Goal: Information Seeking & Learning: Compare options

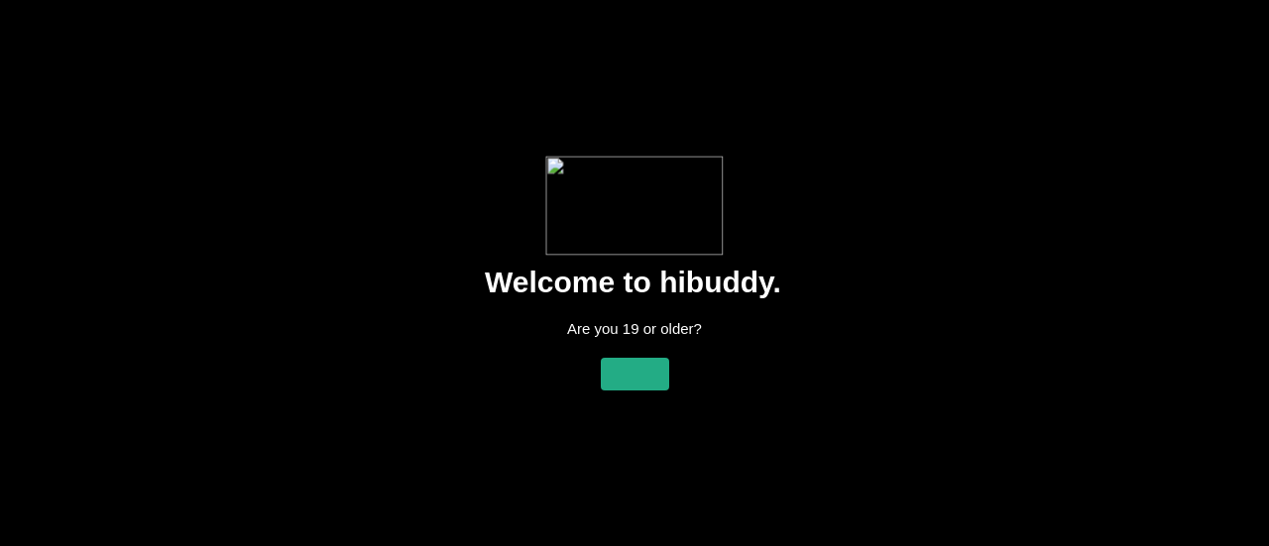
click at [631, 378] on flt-glass-pane at bounding box center [634, 273] width 1269 height 546
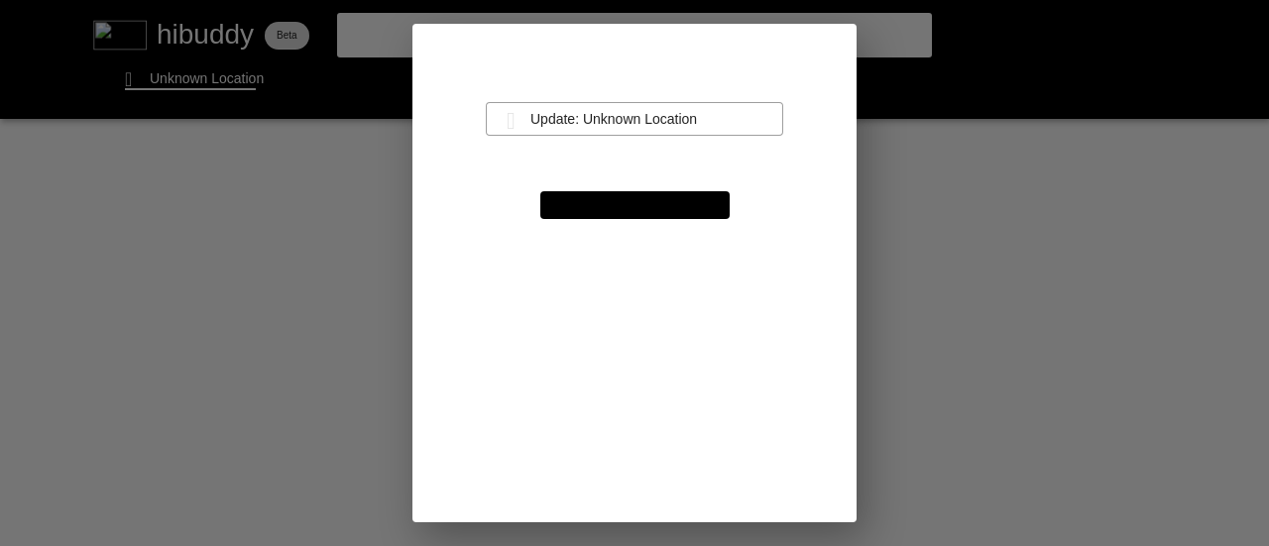
click at [600, 127] on flt-glass-pane at bounding box center [634, 273] width 1269 height 546
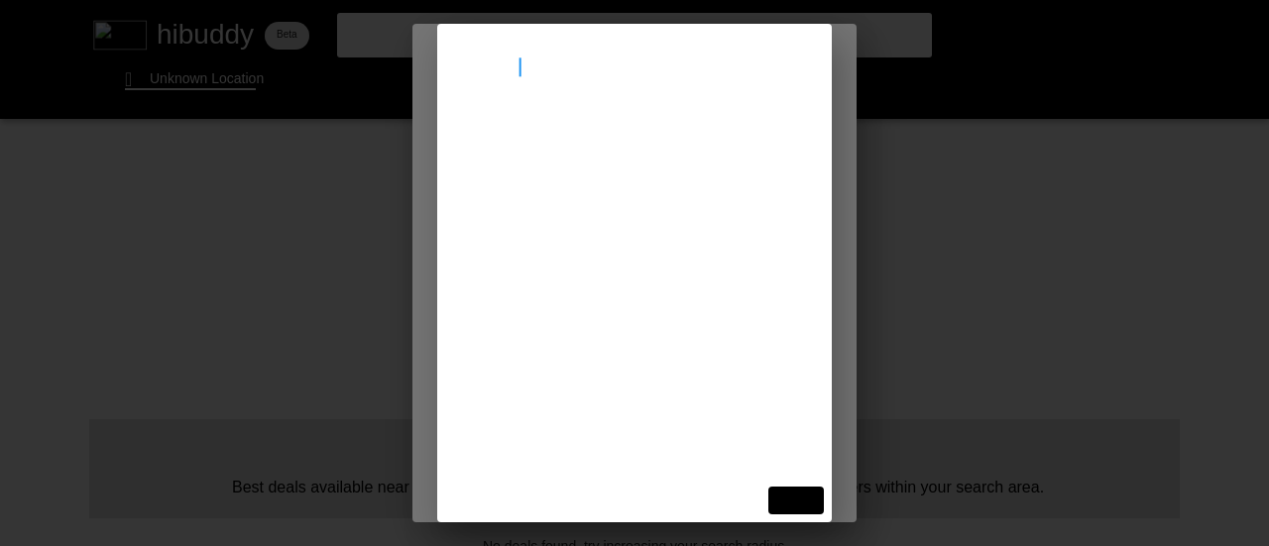
type input "[STREET_ADDRESS]"
click at [599, 168] on flt-glass-pane at bounding box center [634, 273] width 1269 height 546
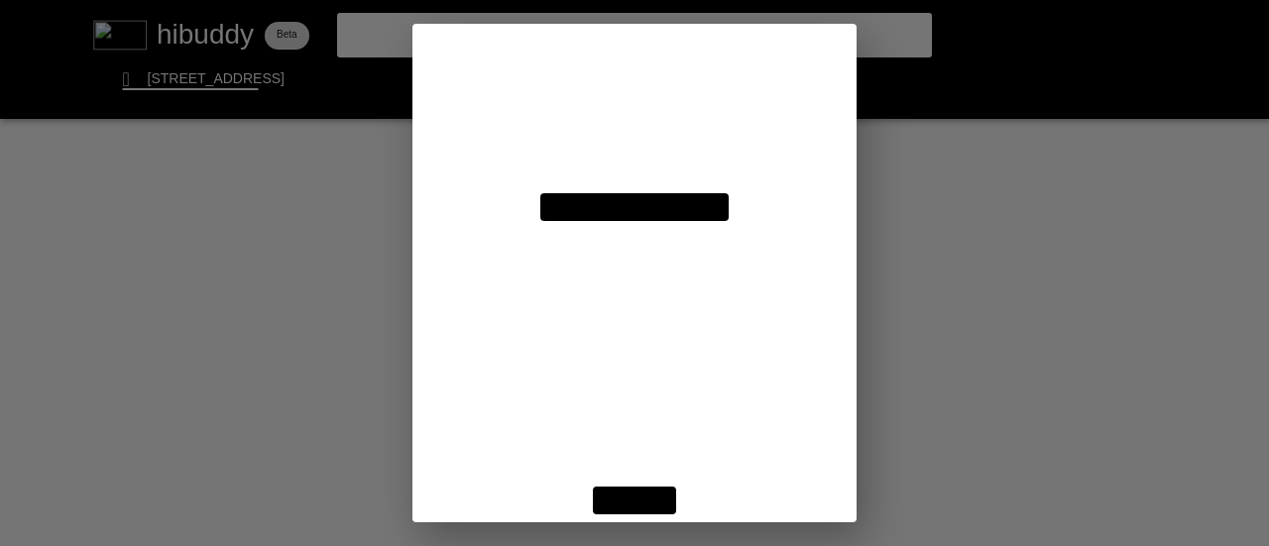
click at [624, 501] on flt-glass-pane at bounding box center [634, 273] width 1269 height 546
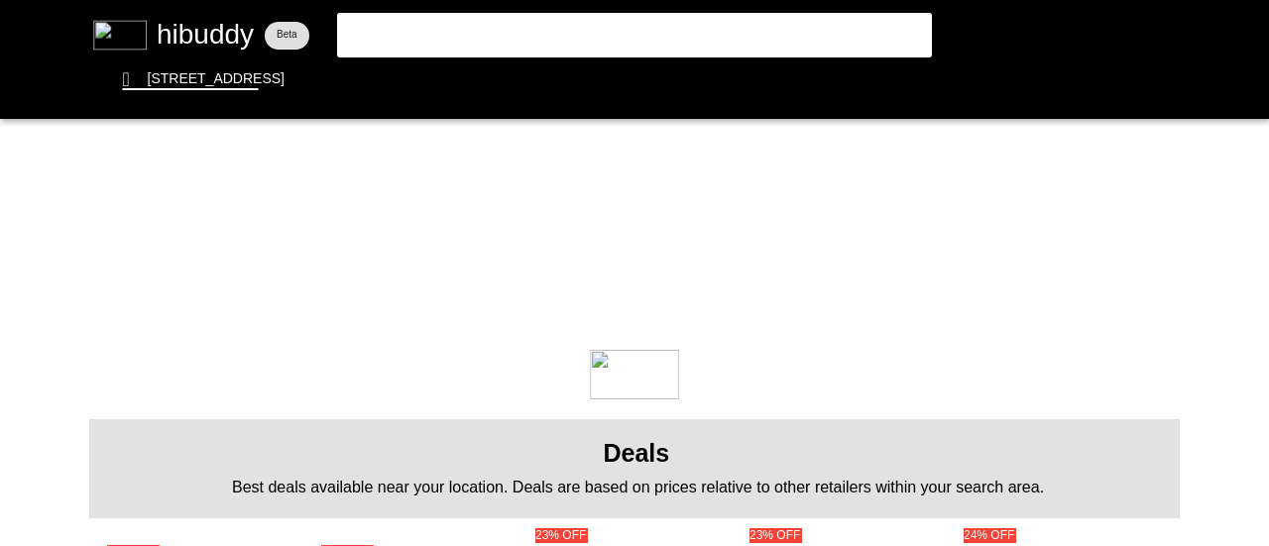
drag, startPoint x: 614, startPoint y: 502, endPoint x: 551, endPoint y: 46, distance: 460.4
click at [579, 0] on html at bounding box center [634, 0] width 1269 height 0
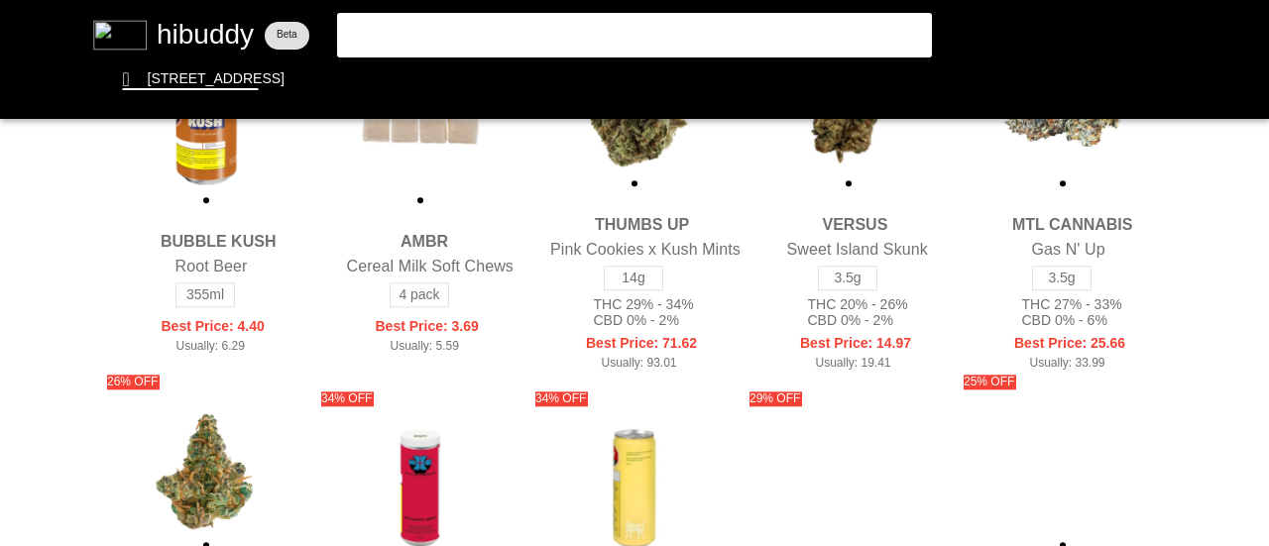
click at [617, 77] on flt-glass-pane at bounding box center [634, 273] width 1269 height 546
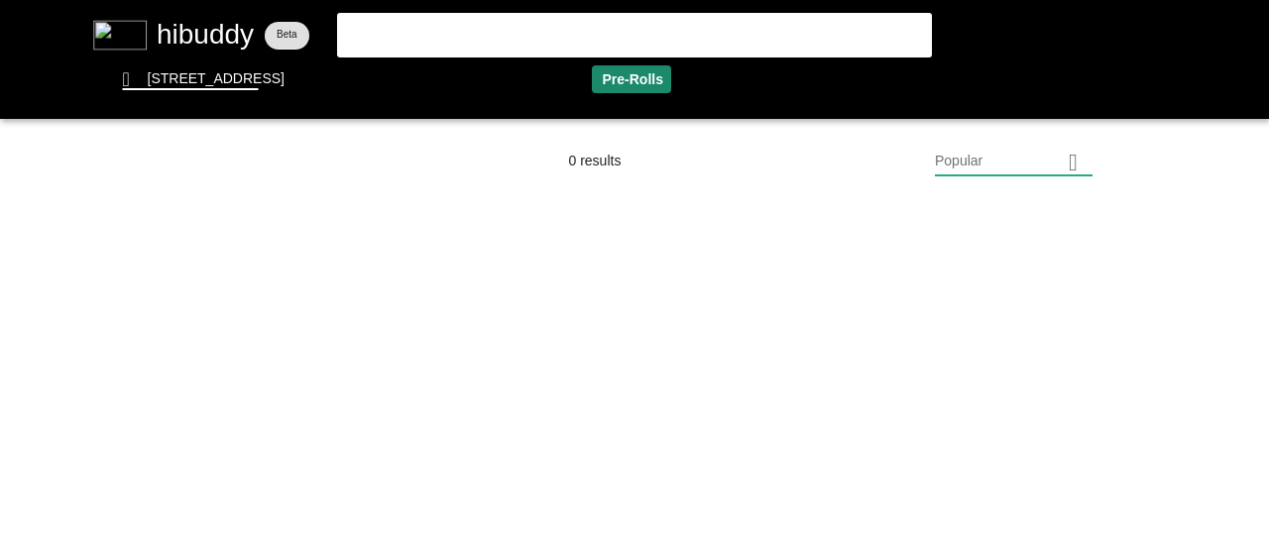
click at [999, 162] on flt-glass-pane at bounding box center [634, 273] width 1269 height 546
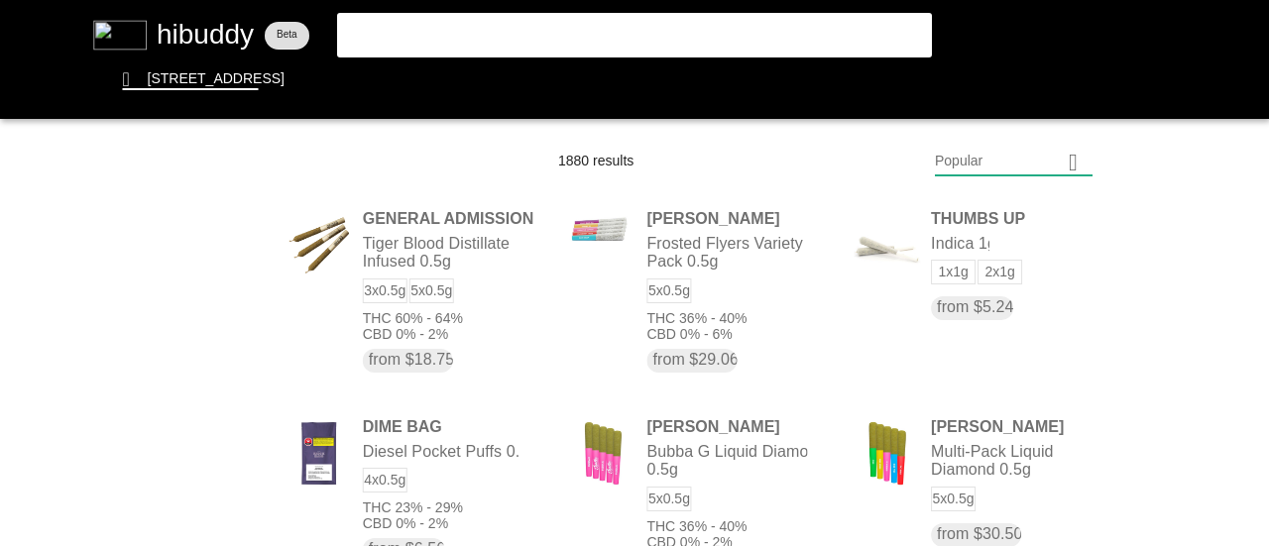
click at [1020, 426] on flt-glass-pane at bounding box center [634, 273] width 1269 height 546
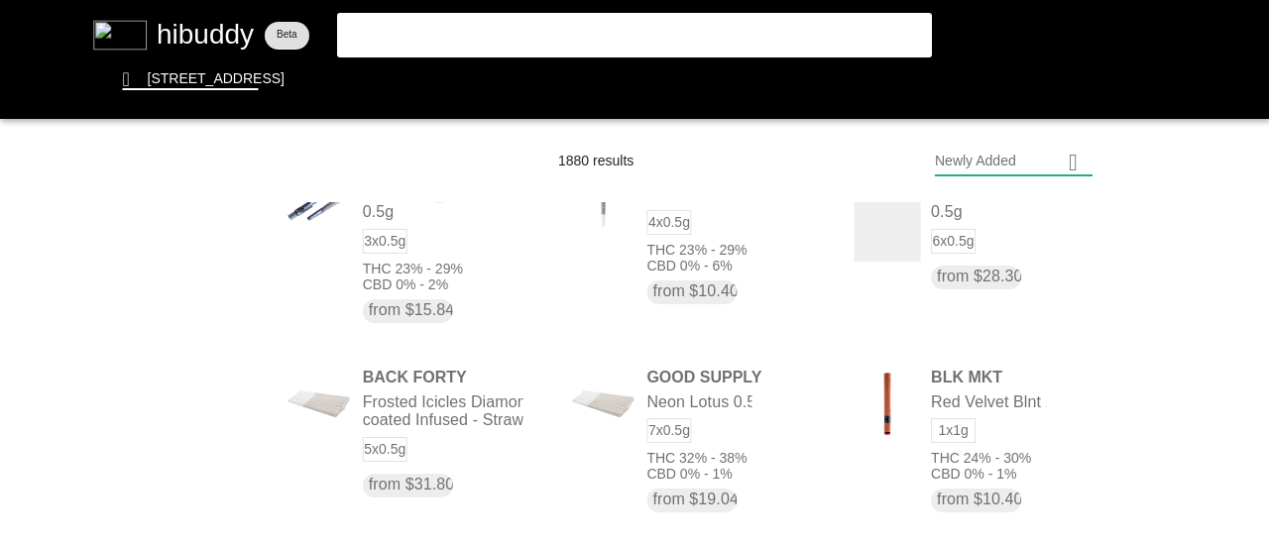
click at [990, 389] on flt-glass-pane at bounding box center [634, 273] width 1269 height 546
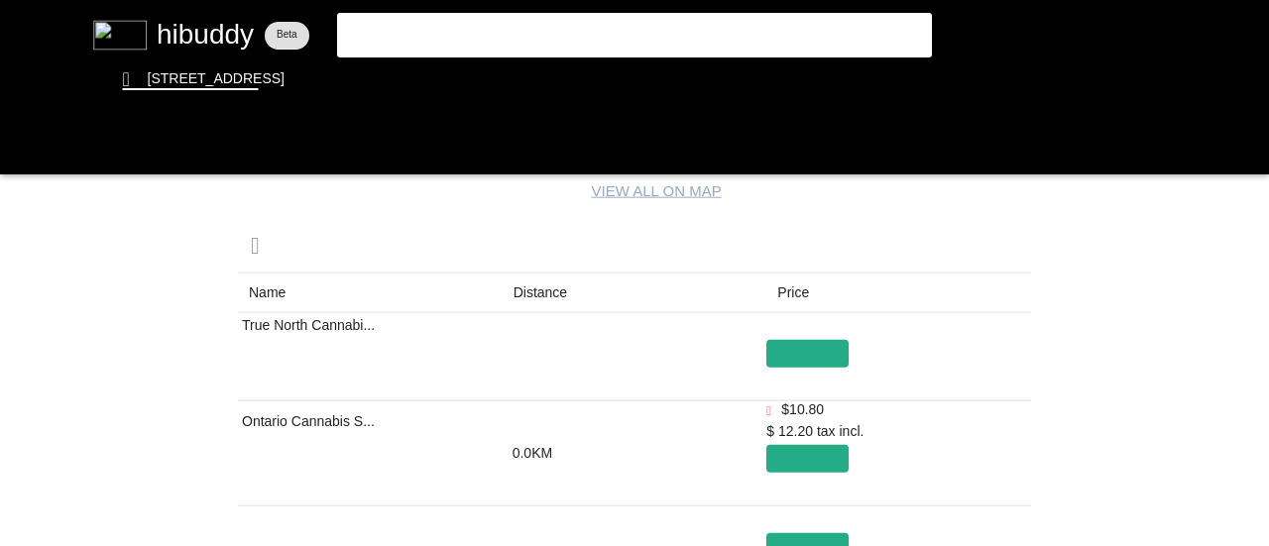
click at [538, 290] on flt-glass-pane at bounding box center [634, 273] width 1269 height 546
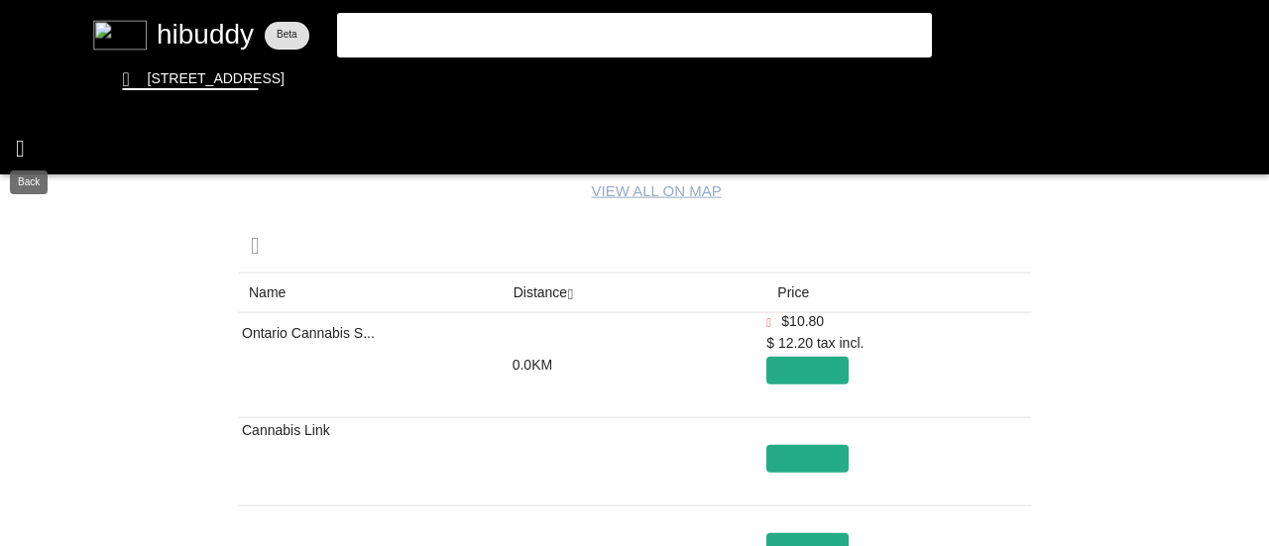
click at [29, 153] on flt-glass-pane at bounding box center [634, 273] width 1269 height 546
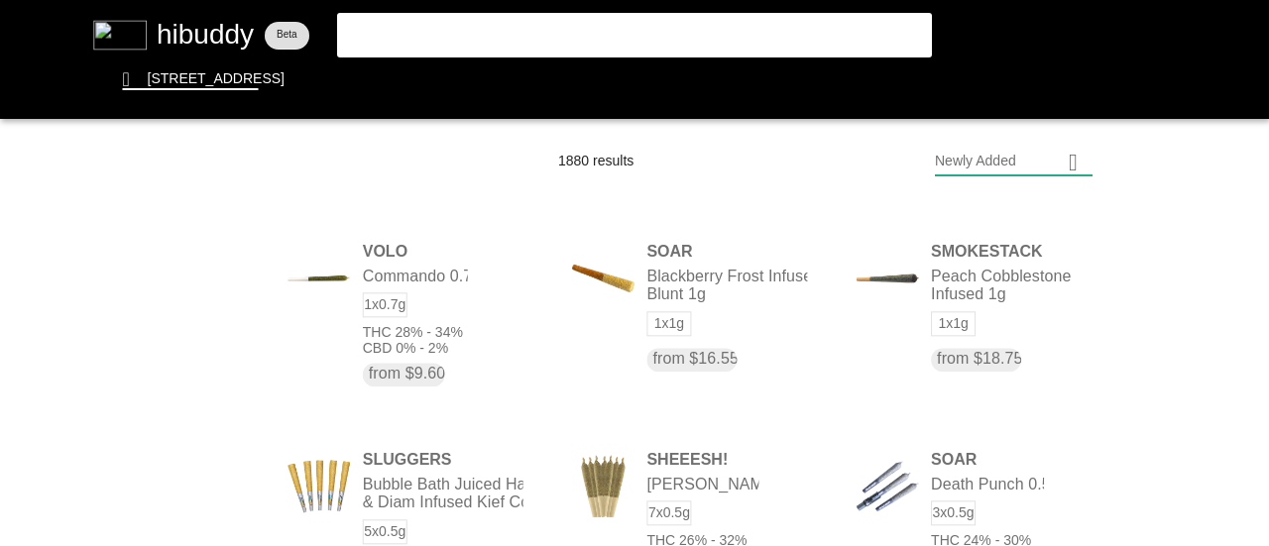
click at [530, 76] on flt-glass-pane at bounding box center [634, 273] width 1269 height 546
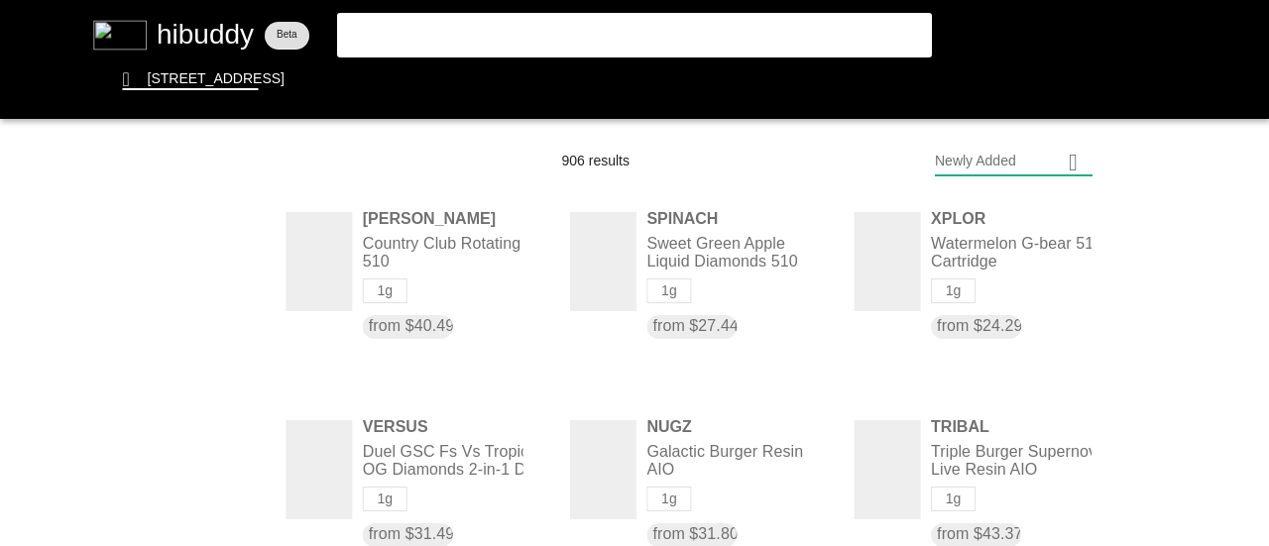
click at [1006, 157] on flt-glass-pane at bounding box center [634, 273] width 1269 height 546
click at [1004, 200] on flt-glass-pane at bounding box center [634, 273] width 1269 height 546
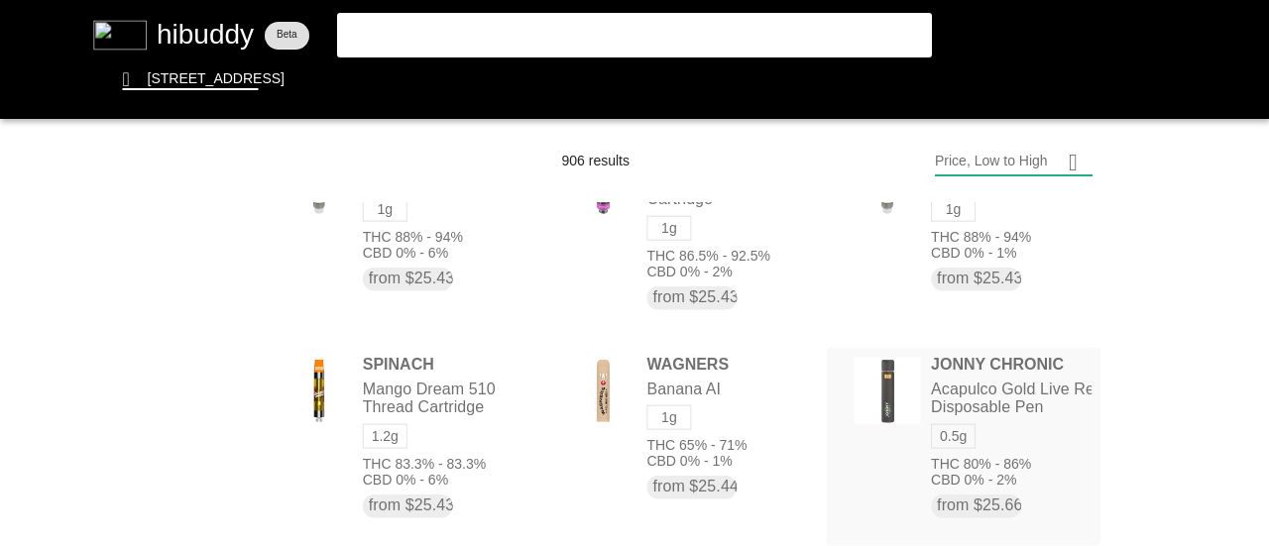
click at [917, 407] on flt-glass-pane at bounding box center [634, 273] width 1269 height 546
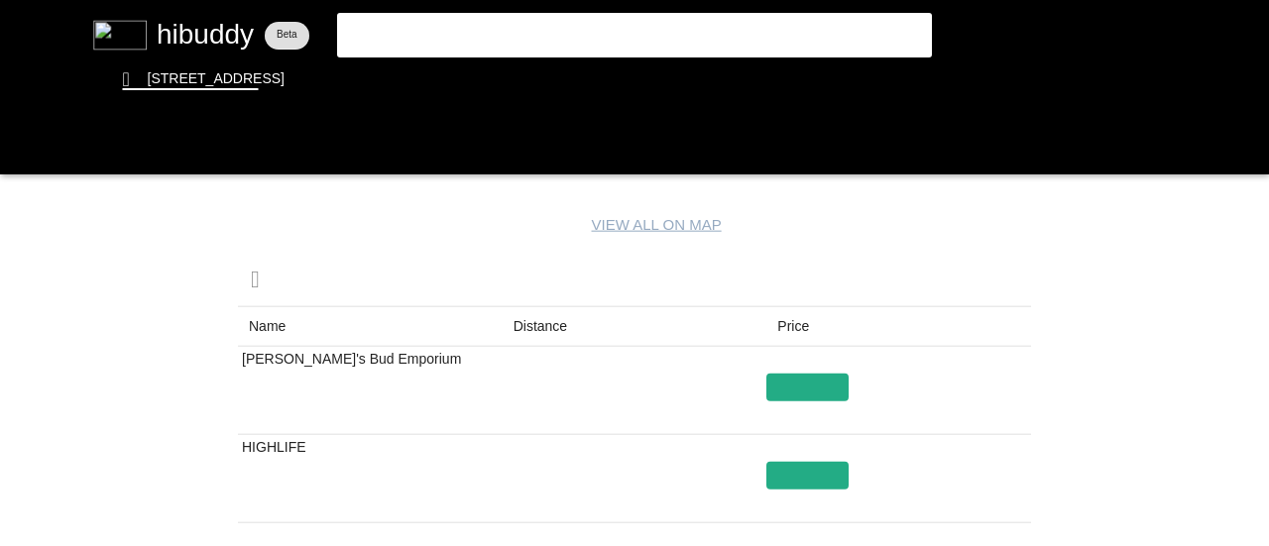
click at [551, 324] on flt-glass-pane at bounding box center [634, 273] width 1269 height 546
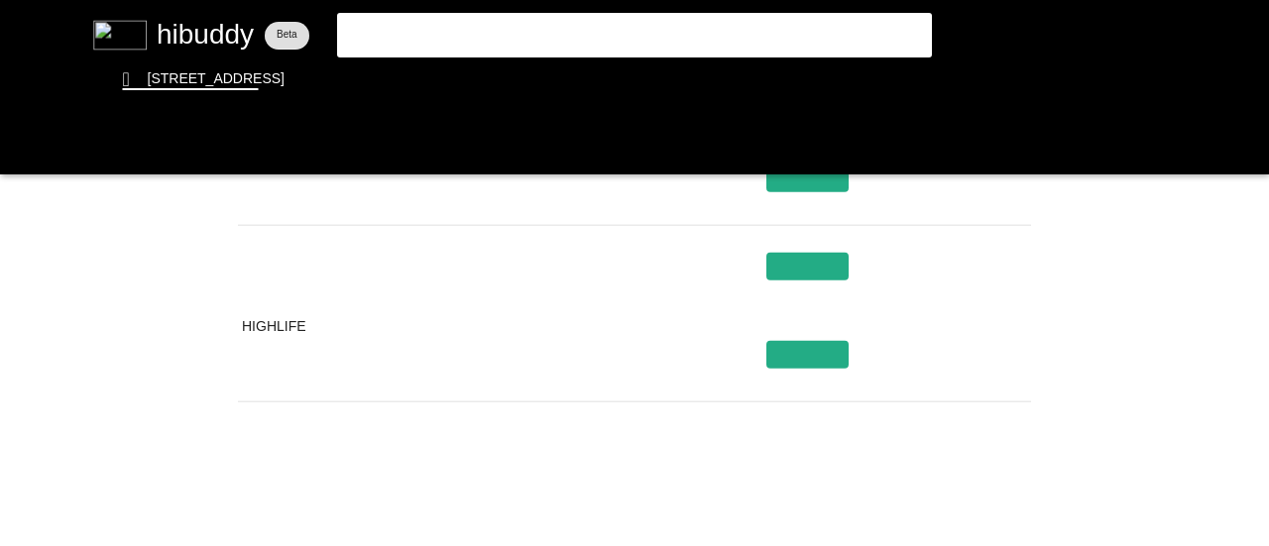
click at [31, 151] on flt-glass-pane at bounding box center [634, 273] width 1269 height 546
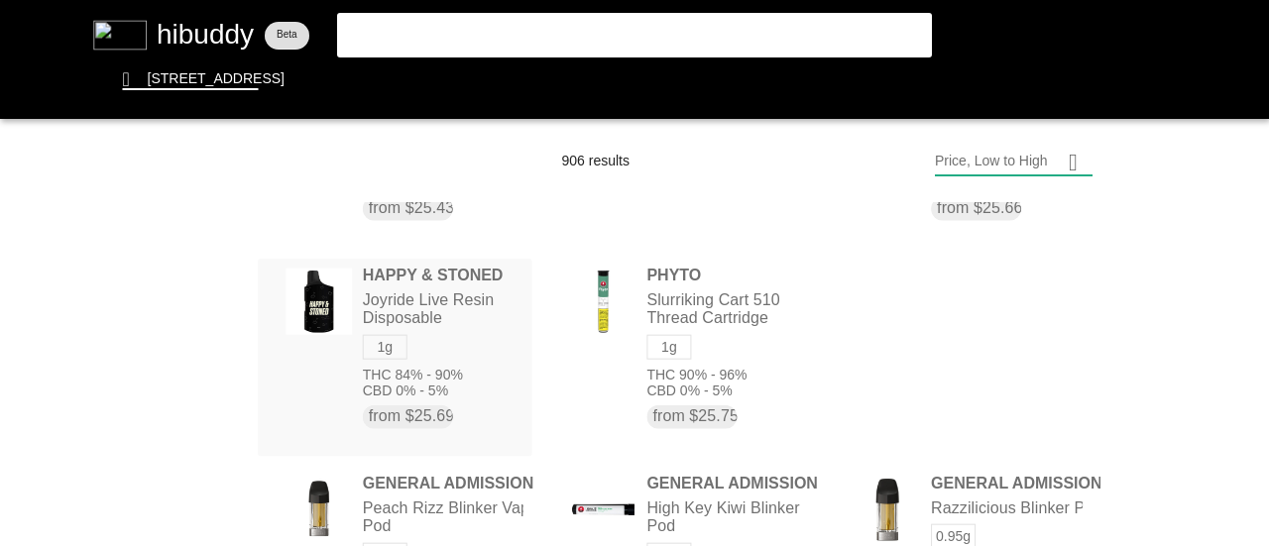
click at [352, 338] on flt-glass-pane at bounding box center [634, 273] width 1269 height 546
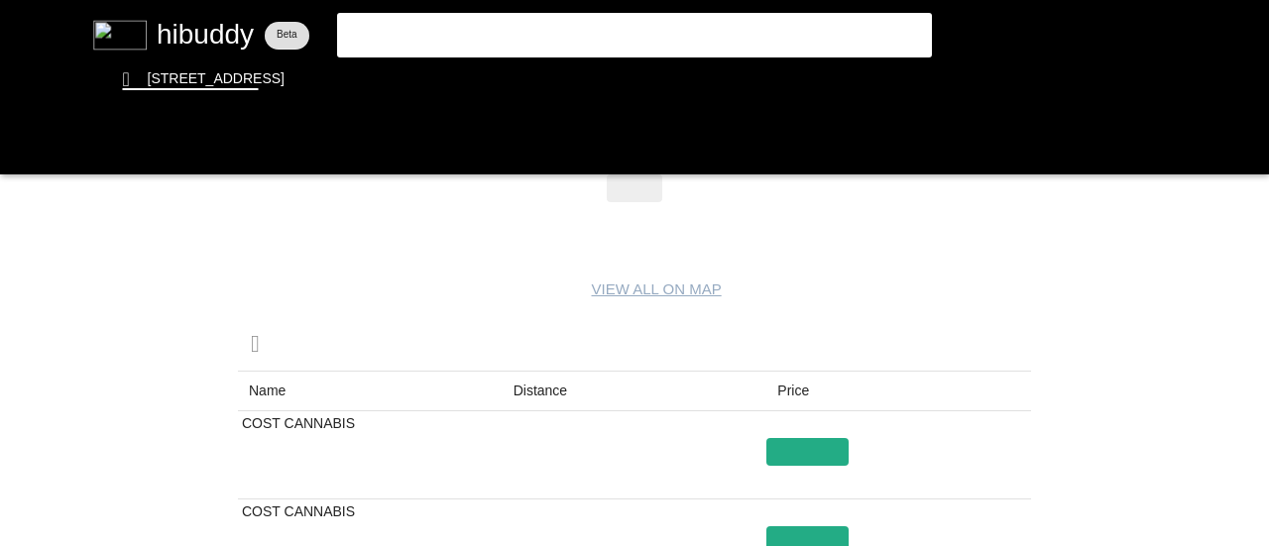
click at [32, 159] on flt-glass-pane at bounding box center [634, 273] width 1269 height 546
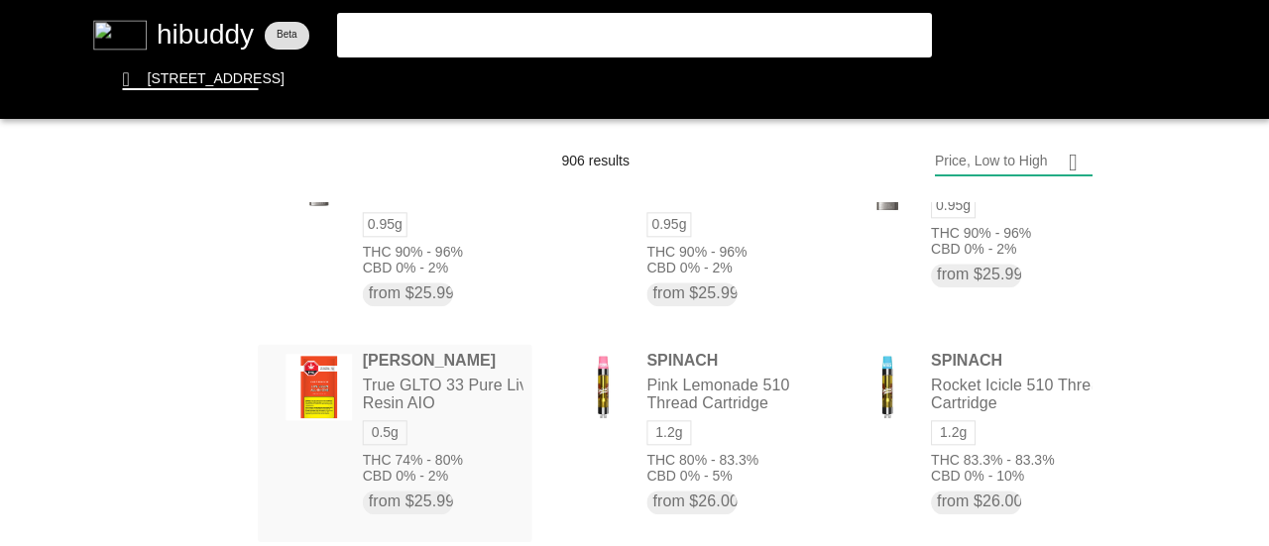
click at [400, 405] on flt-glass-pane at bounding box center [634, 273] width 1269 height 546
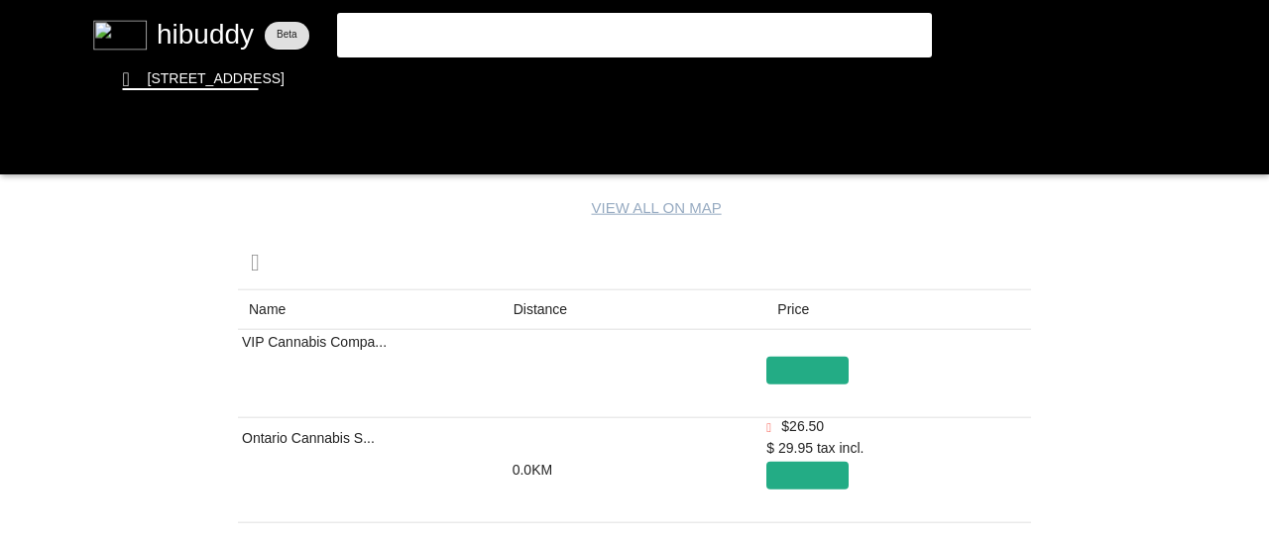
click at [536, 308] on flt-glass-pane at bounding box center [634, 273] width 1269 height 546
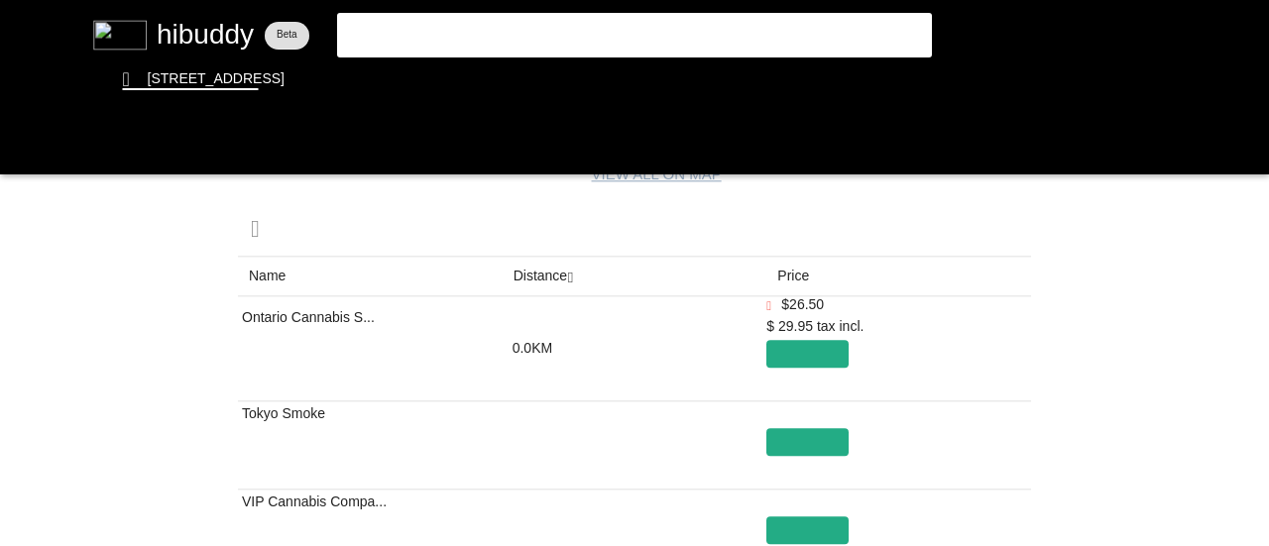
click at [815, 479] on flt-glass-pane at bounding box center [634, 273] width 1269 height 546
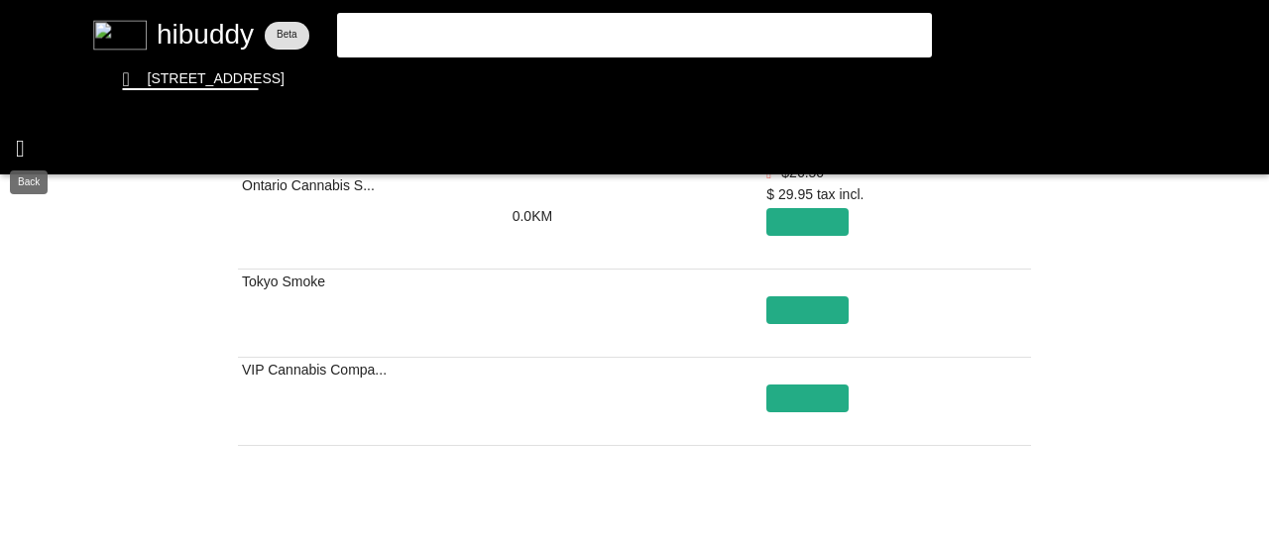
click at [16, 149] on flt-glass-pane at bounding box center [634, 273] width 1269 height 546
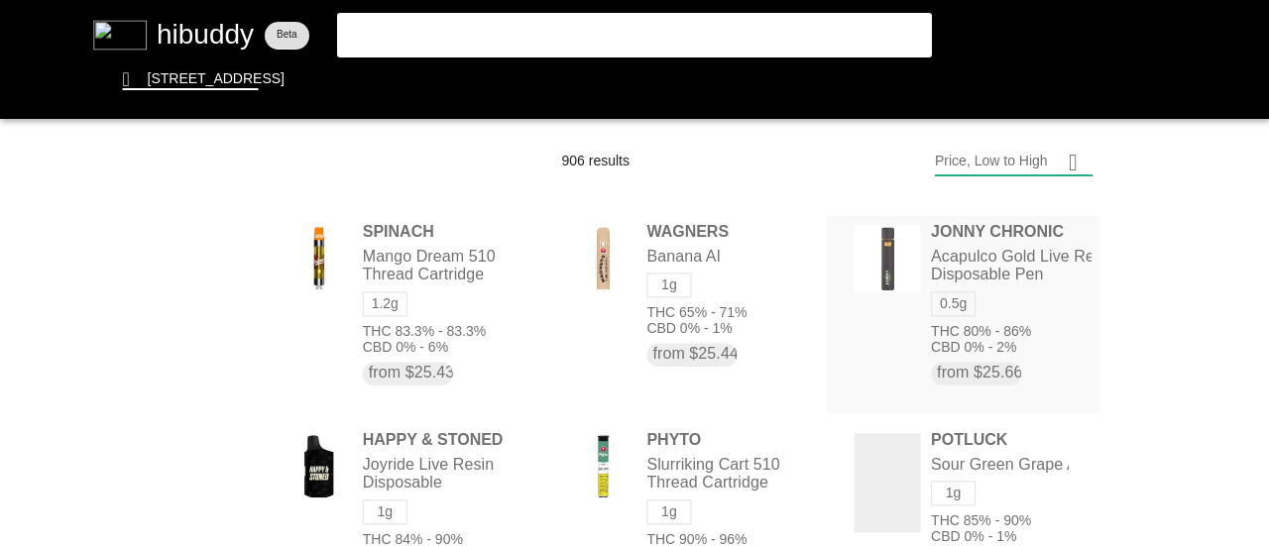
click at [924, 309] on flt-glass-pane at bounding box center [634, 273] width 1269 height 546
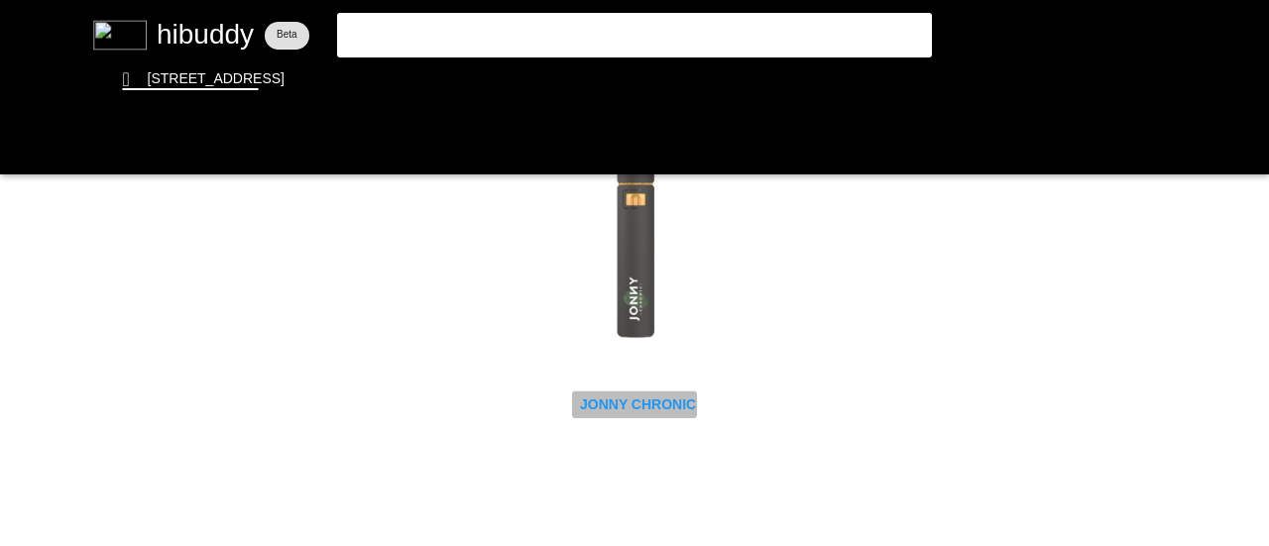
click at [619, 405] on flt-glass-pane at bounding box center [634, 273] width 1269 height 546
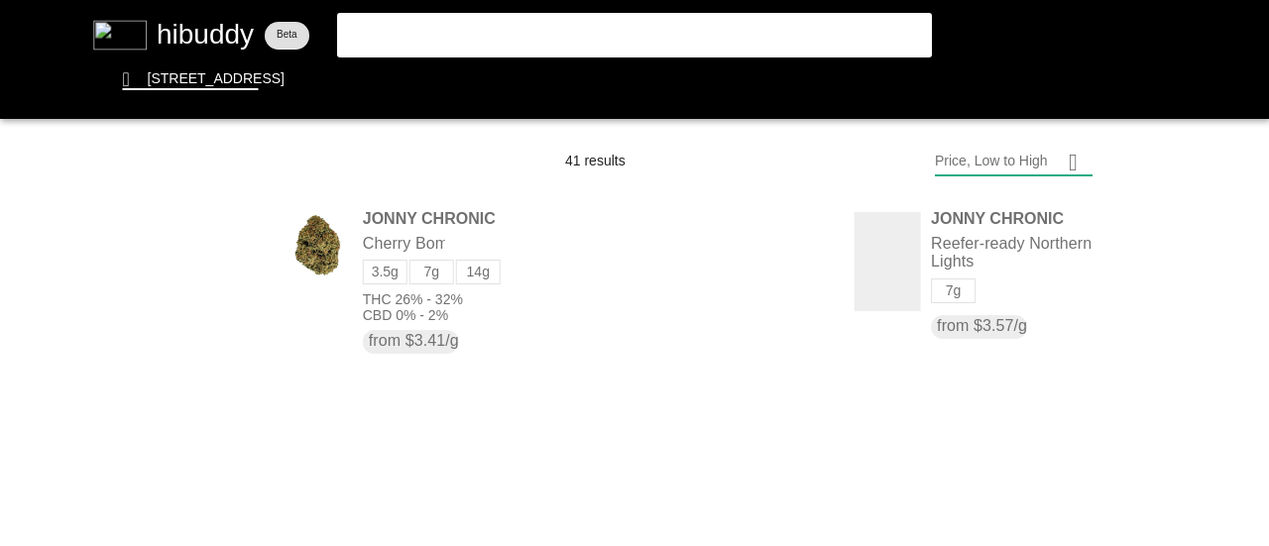
click at [991, 147] on flt-glass-pane at bounding box center [634, 273] width 1269 height 546
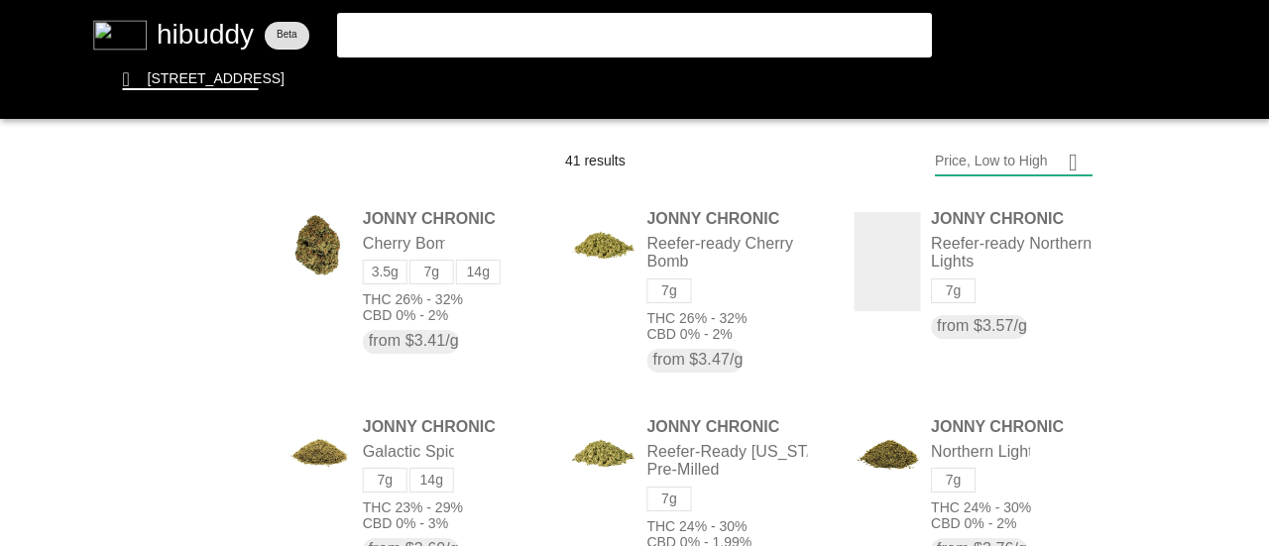
click at [992, 442] on flt-glass-pane at bounding box center [634, 273] width 1269 height 546
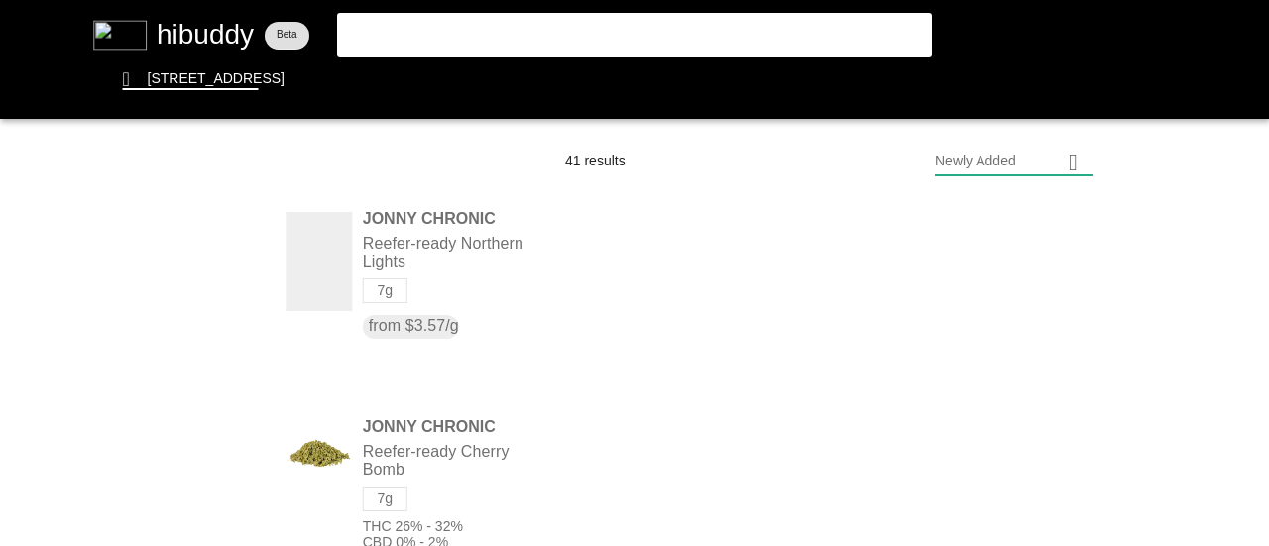
click at [220, 411] on flt-glass-pane at bounding box center [634, 273] width 1269 height 546
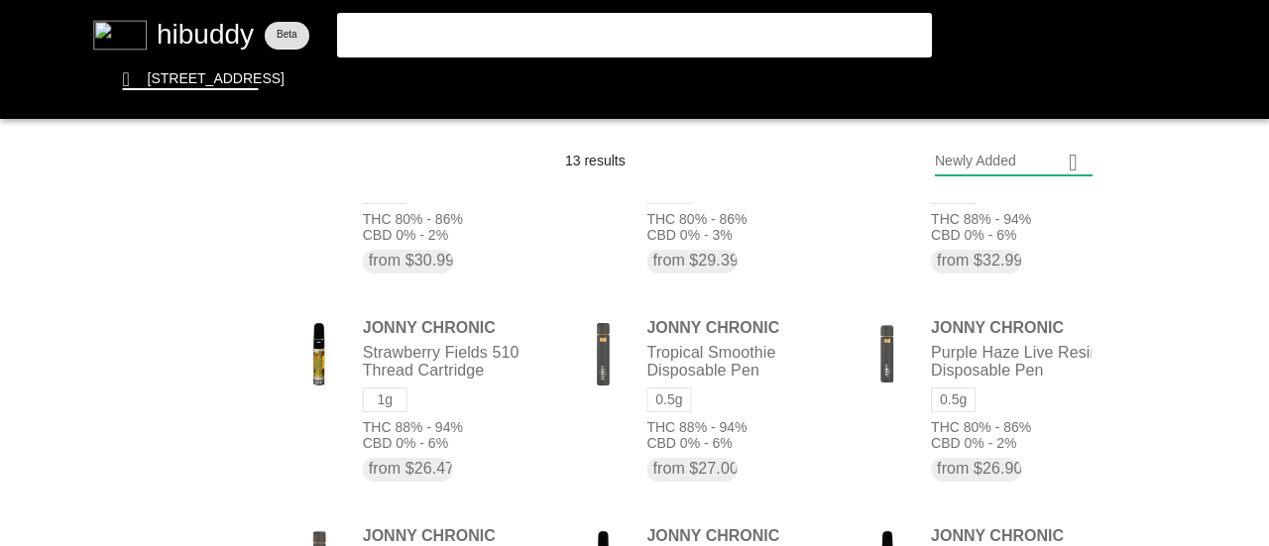
click at [997, 390] on flt-glass-pane at bounding box center [634, 273] width 1269 height 546
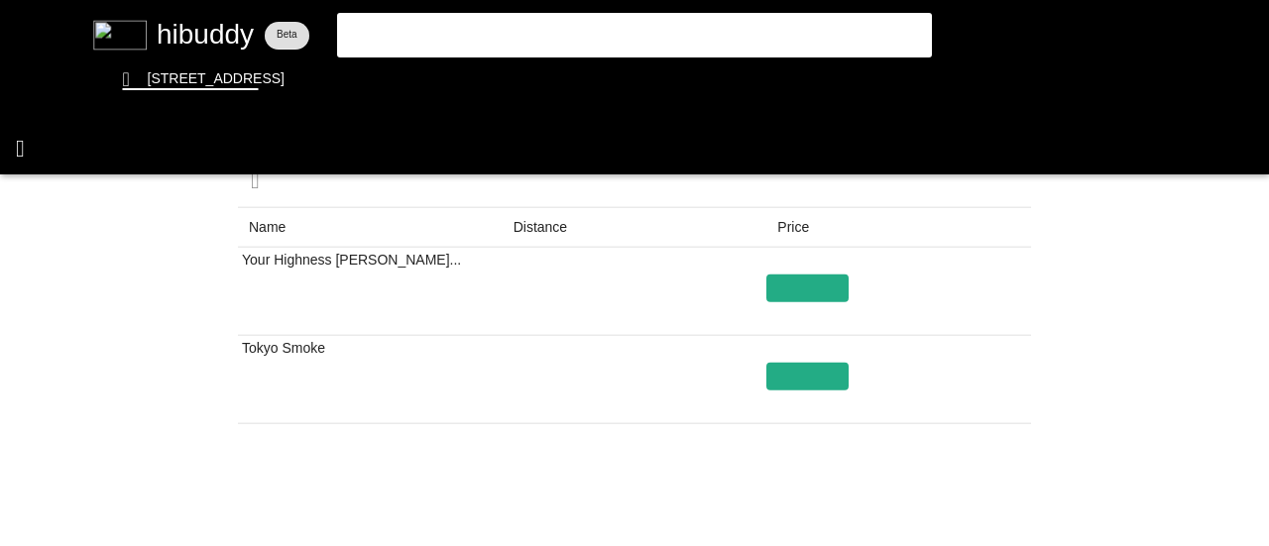
click at [43, 143] on flt-glass-pane at bounding box center [634, 273] width 1269 height 546
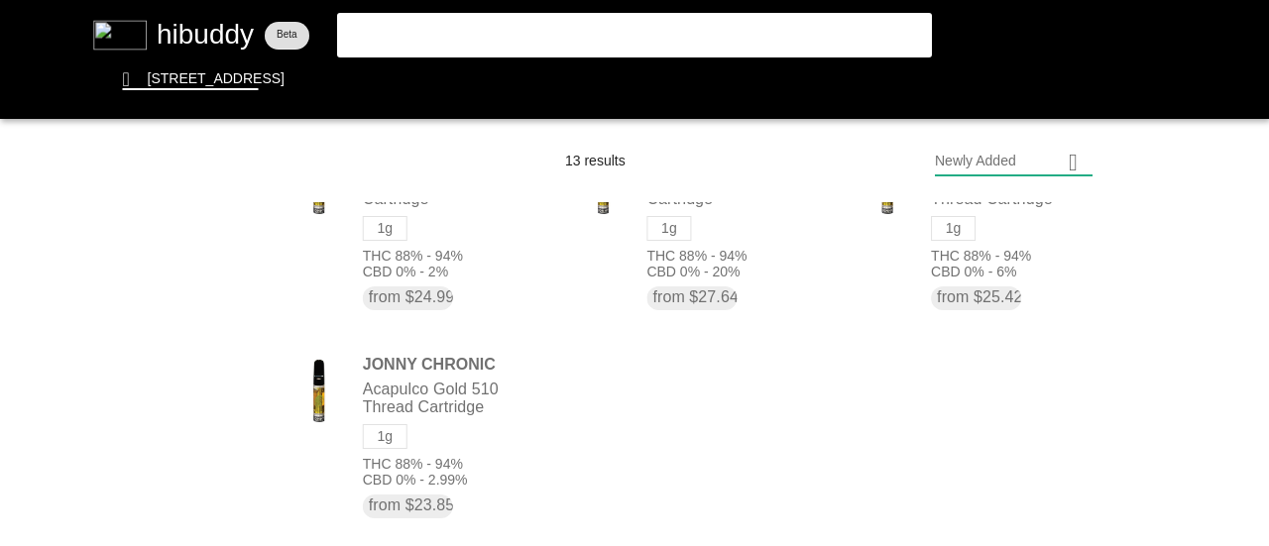
click at [618, 73] on flt-glass-pane at bounding box center [634, 273] width 1269 height 546
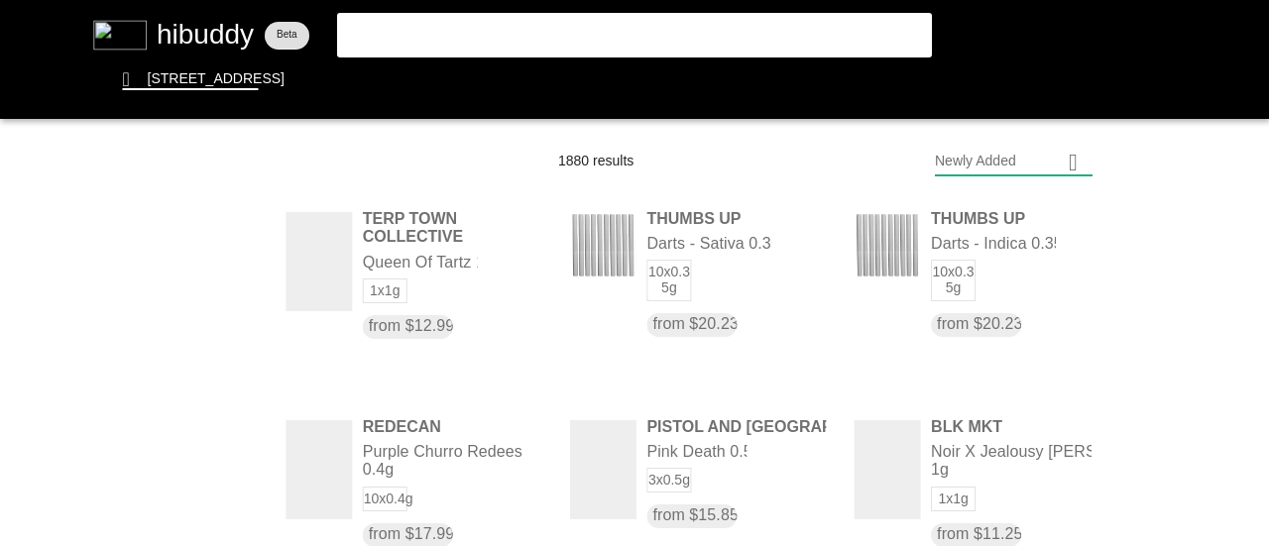
click at [1035, 153] on flt-glass-pane at bounding box center [634, 273] width 1269 height 546
click at [1035, 217] on flt-glass-pane at bounding box center [634, 273] width 1269 height 546
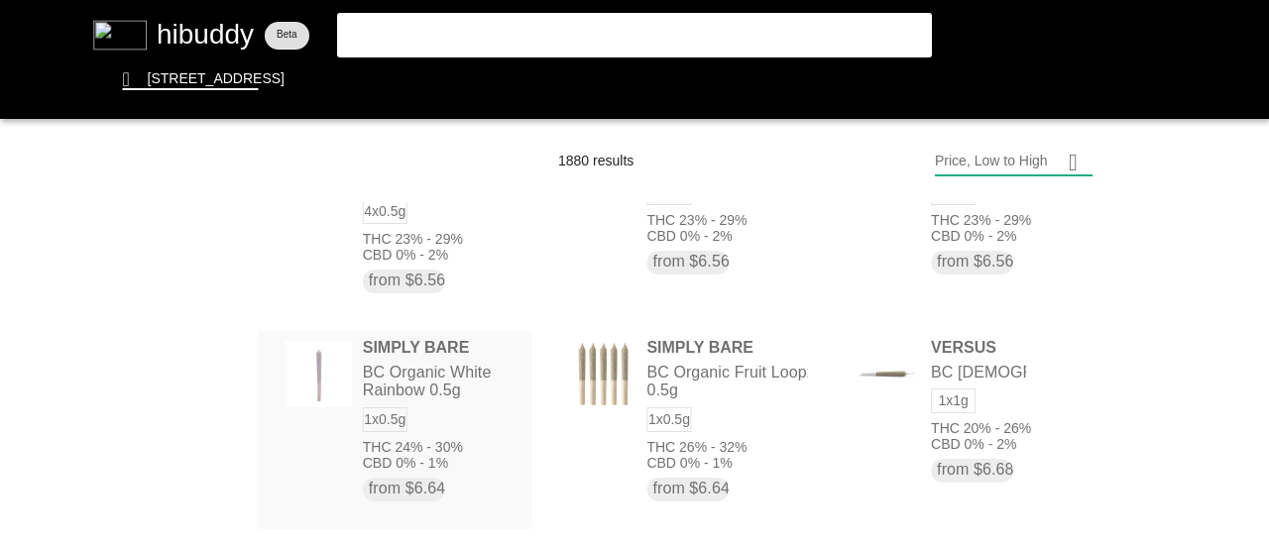
click at [399, 443] on flt-glass-pane at bounding box center [634, 273] width 1269 height 546
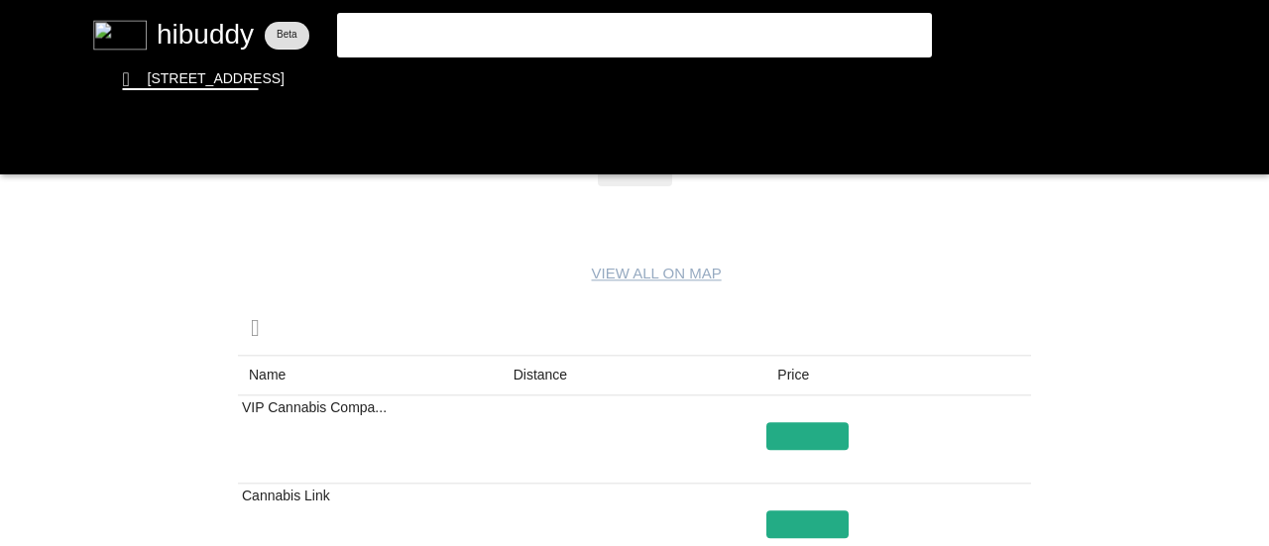
click at [554, 374] on flt-glass-pane at bounding box center [634, 273] width 1269 height 546
click at [546, 381] on flt-glass-pane at bounding box center [634, 273] width 1269 height 546
click at [19, 163] on flt-glass-pane at bounding box center [634, 273] width 1269 height 546
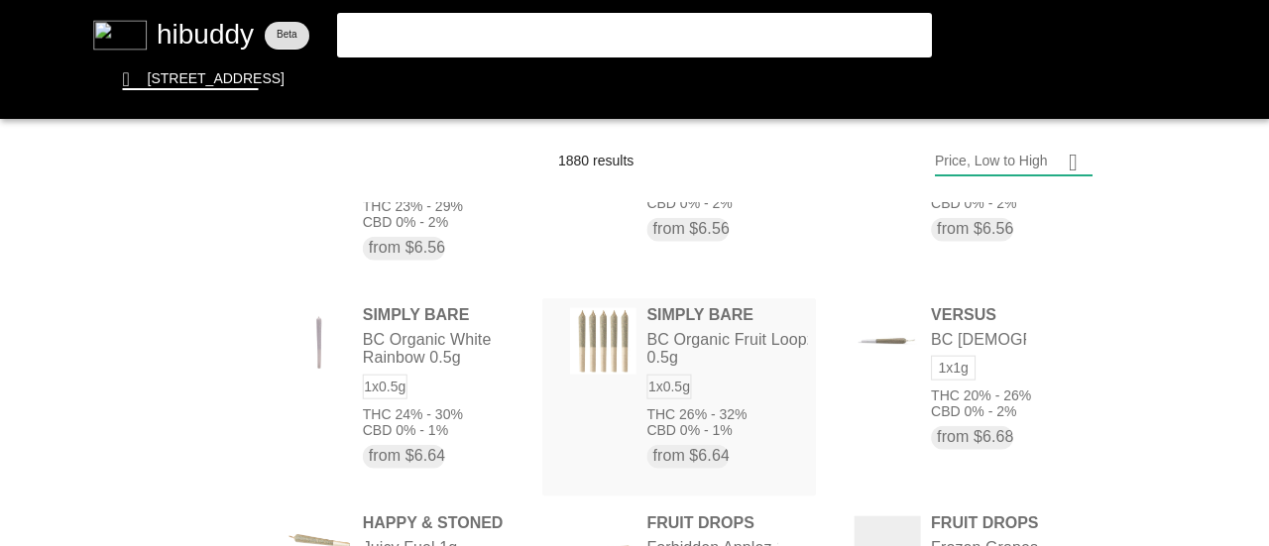
click at [745, 391] on flt-glass-pane at bounding box center [634, 273] width 1269 height 546
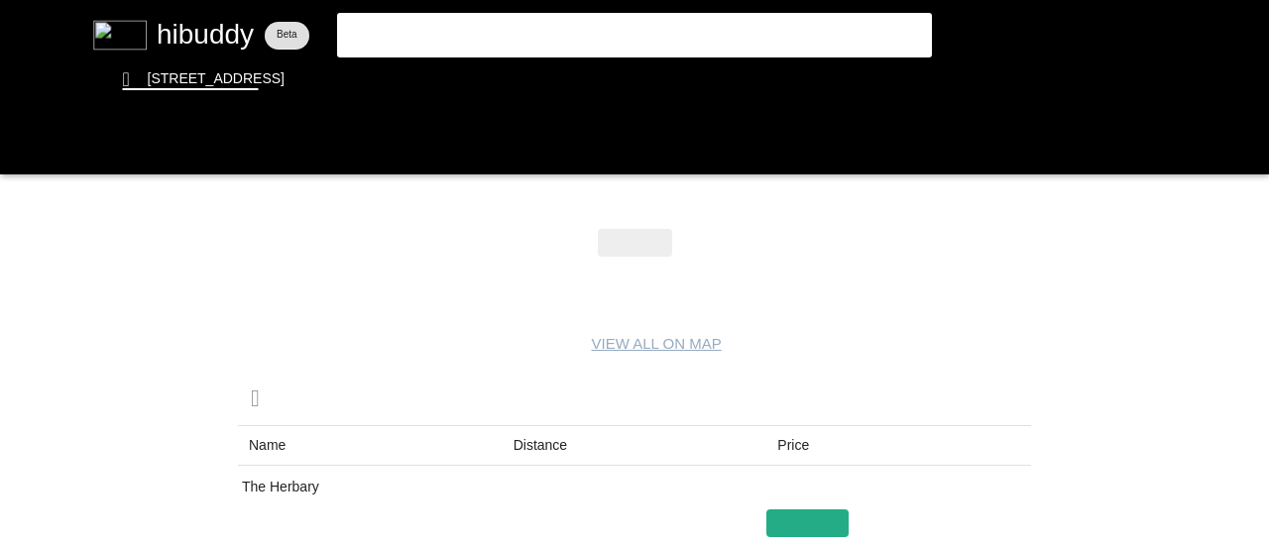
drag, startPoint x: 530, startPoint y: 432, endPoint x: 555, endPoint y: 255, distance: 179.2
click at [530, 433] on flt-glass-pane at bounding box center [634, 273] width 1269 height 546
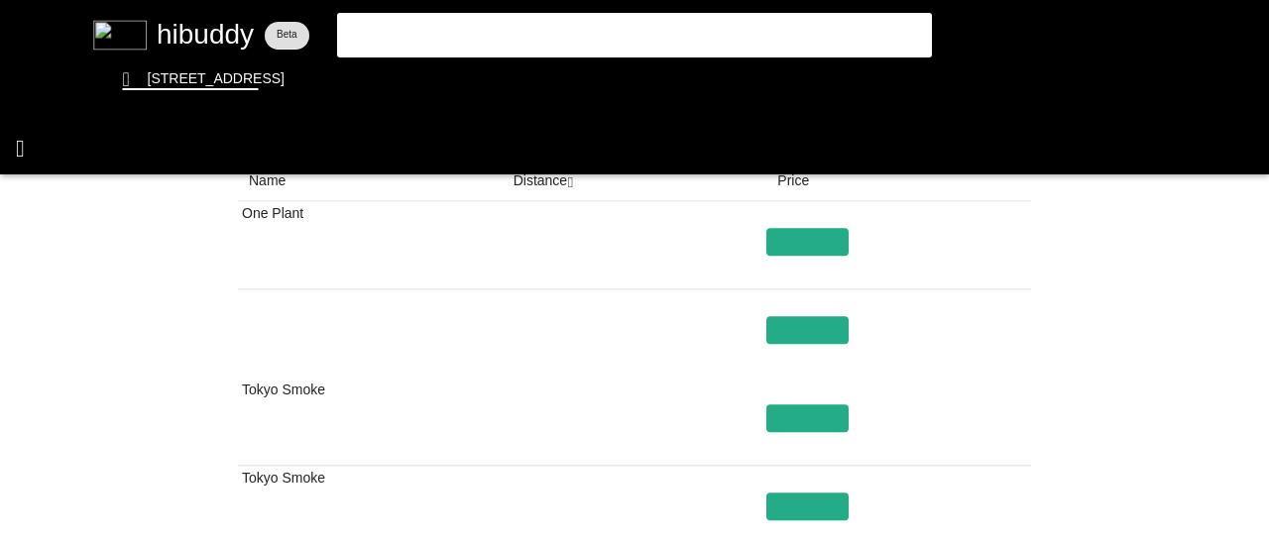
click at [22, 142] on flt-glass-pane at bounding box center [634, 273] width 1269 height 546
